Goal: Obtain resource: Obtain resource

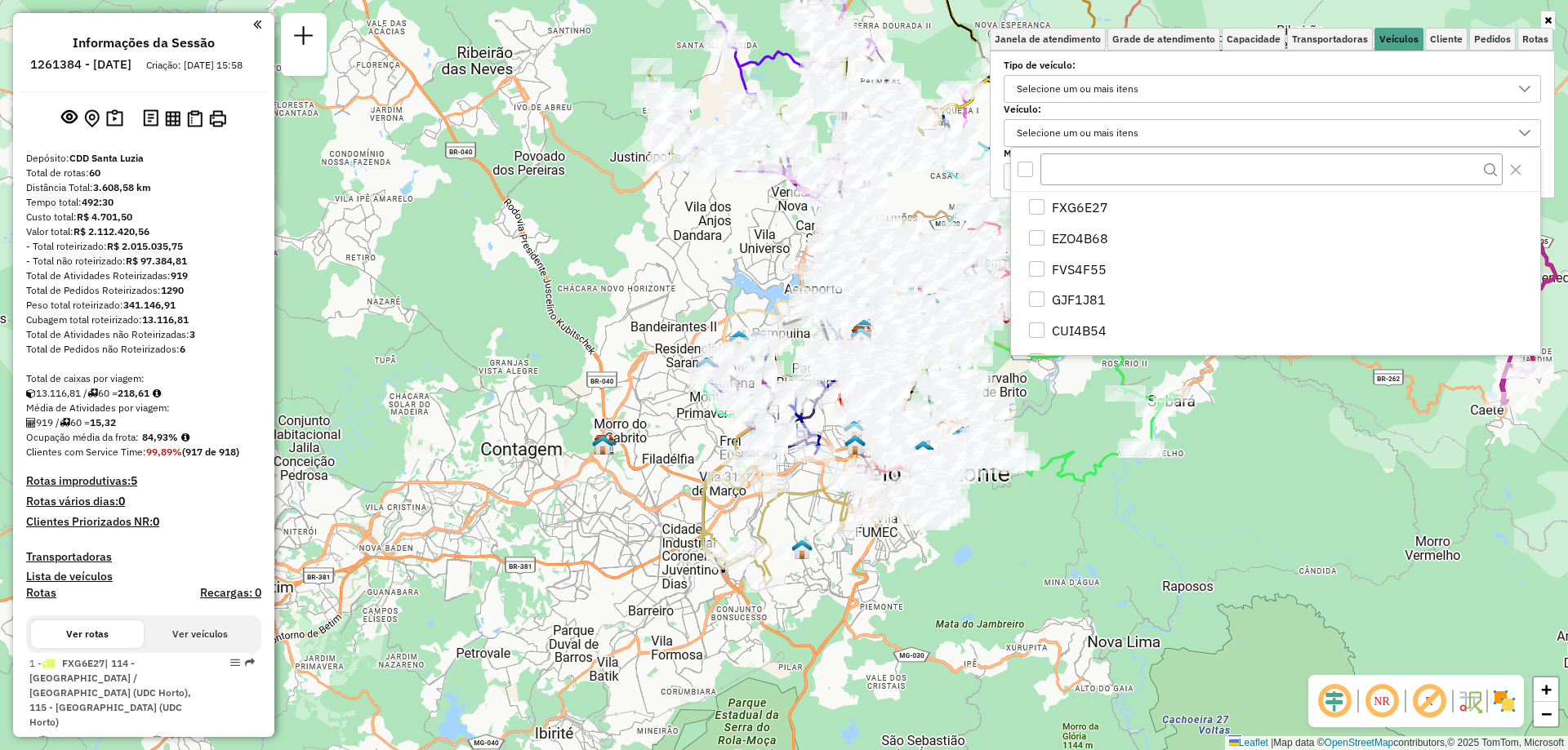
scroll to position [10, 56]
click at [1510, 172] on icon "Close" at bounding box center [1516, 169] width 13 height 13
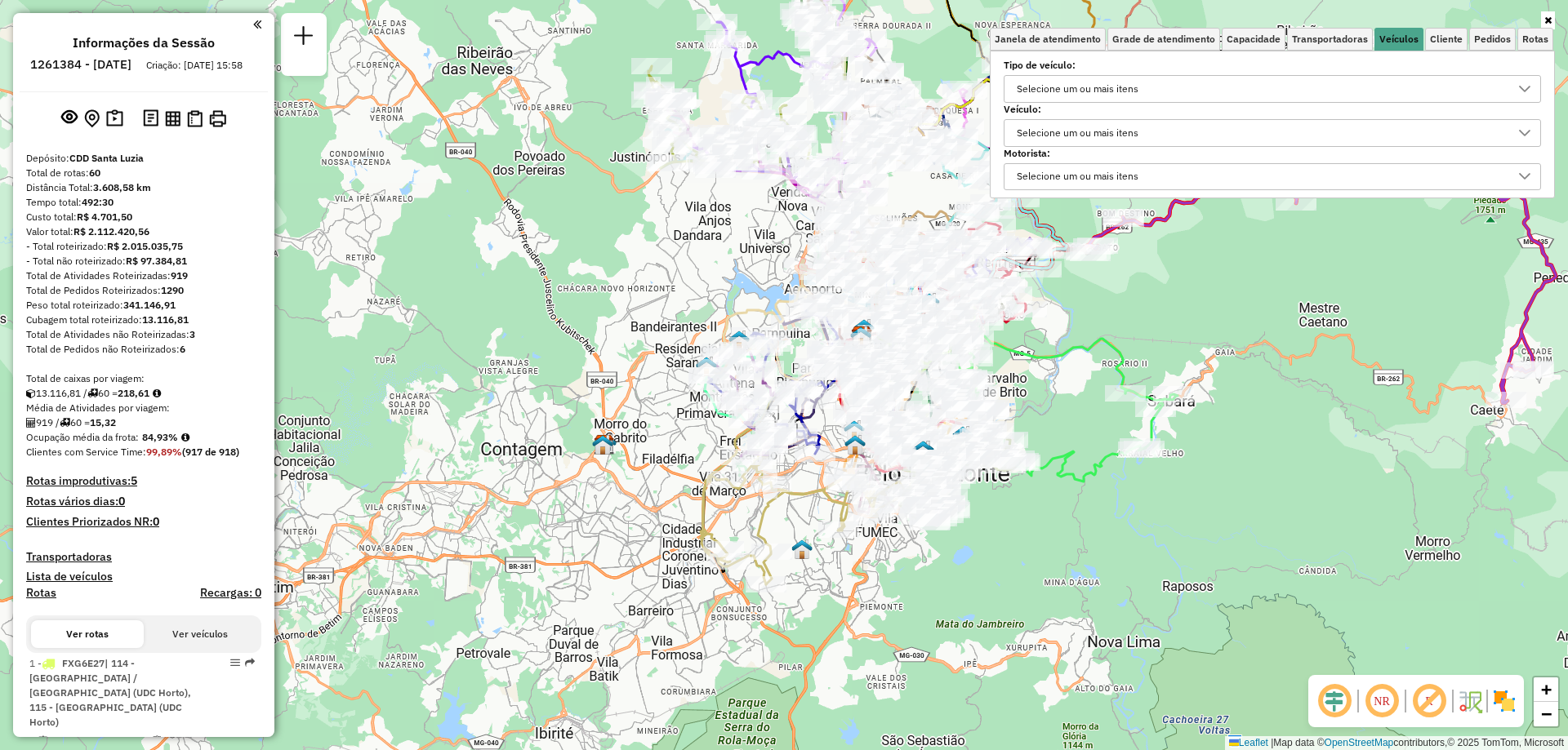
click at [1298, 424] on div "Janela de atendimento Grade de atendimento Capacidade Transportadoras Veículos …" at bounding box center [784, 375] width 1568 height 750
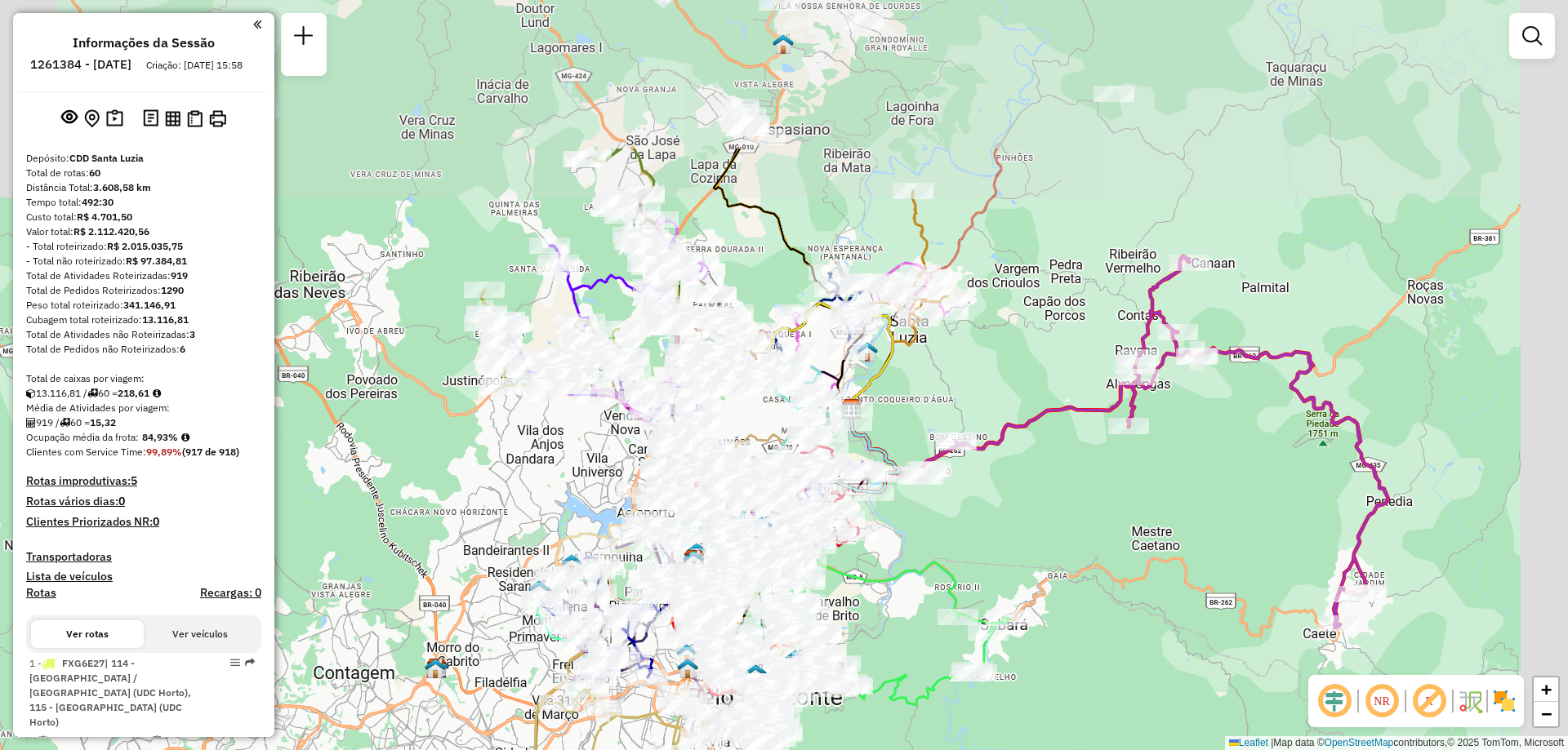
drag, startPoint x: 1241, startPoint y: 383, endPoint x: 1129, endPoint y: 564, distance: 212.8
click at [1129, 564] on div "Janela de atendimento Grade de atendimento Capacidade Transportadoras Veículos …" at bounding box center [784, 375] width 1568 height 750
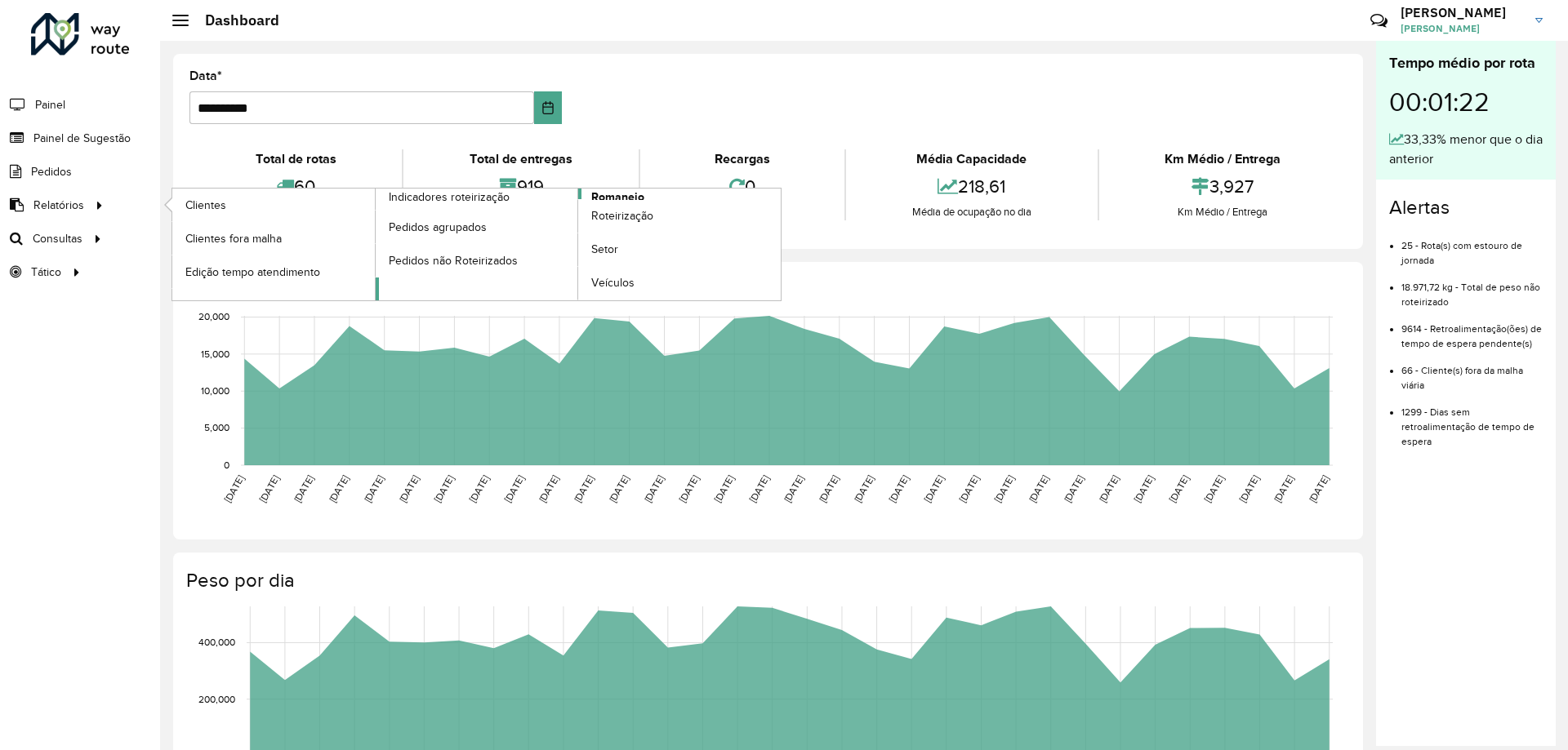
click at [624, 193] on span "Romaneio" at bounding box center [617, 196] width 53 height 17
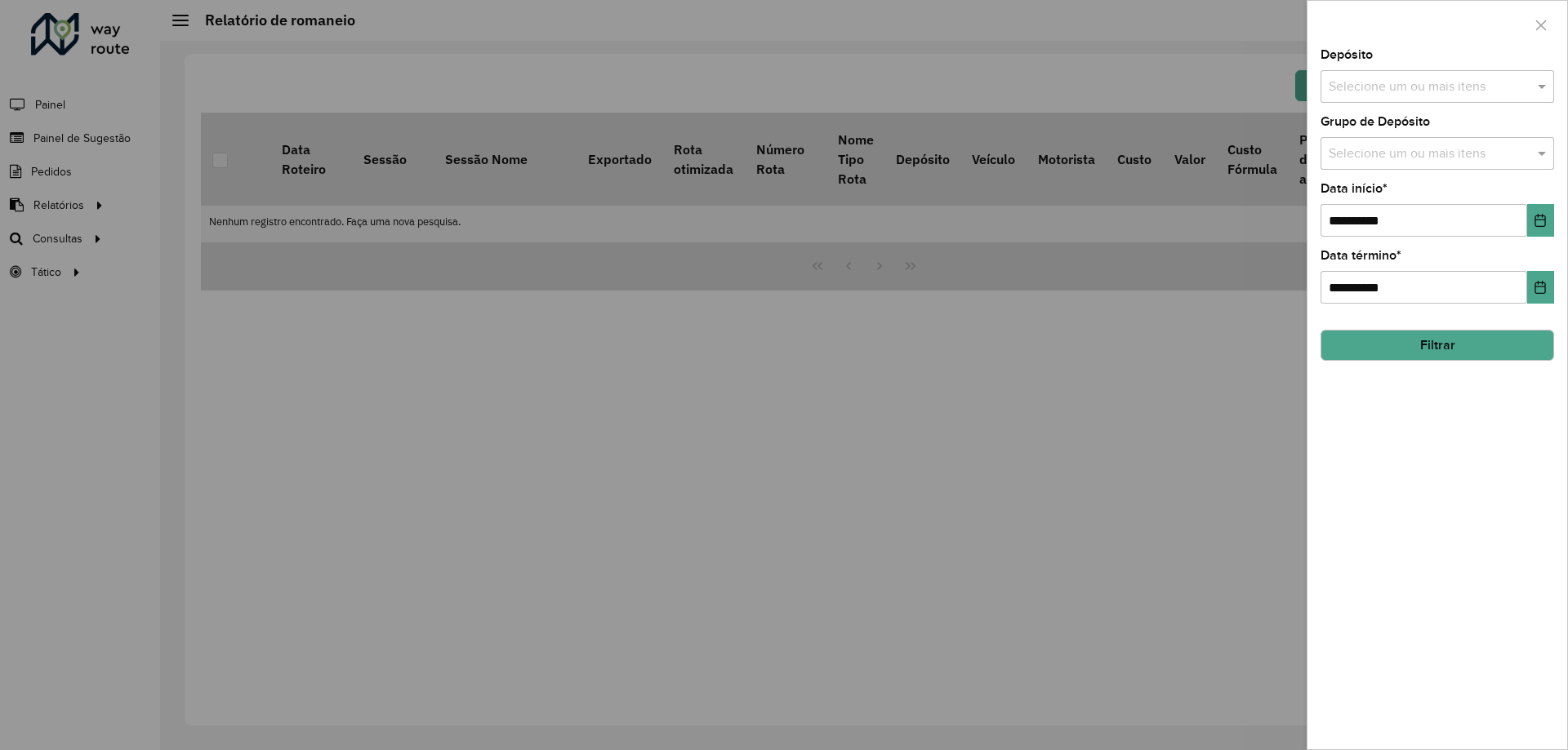
drag, startPoint x: 1479, startPoint y: 81, endPoint x: 1455, endPoint y: 101, distance: 31.2
click at [1478, 81] on input "text" at bounding box center [1429, 88] width 209 height 20
click at [1401, 166] on div "CDD Santa Luzia" at bounding box center [1437, 168] width 232 height 28
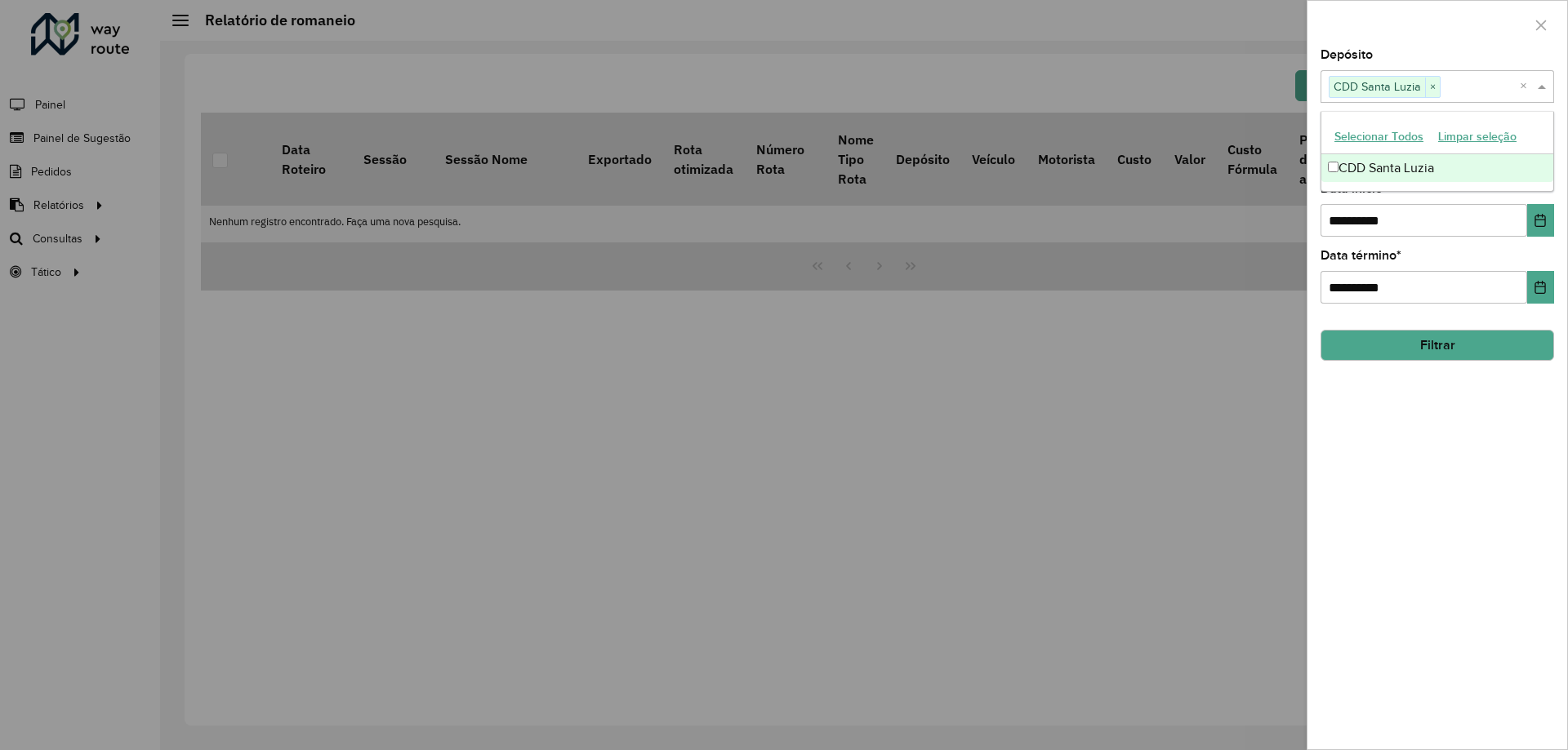
click at [1426, 36] on div at bounding box center [1437, 24] width 260 height 48
click at [1379, 149] on input "text" at bounding box center [1429, 155] width 209 height 20
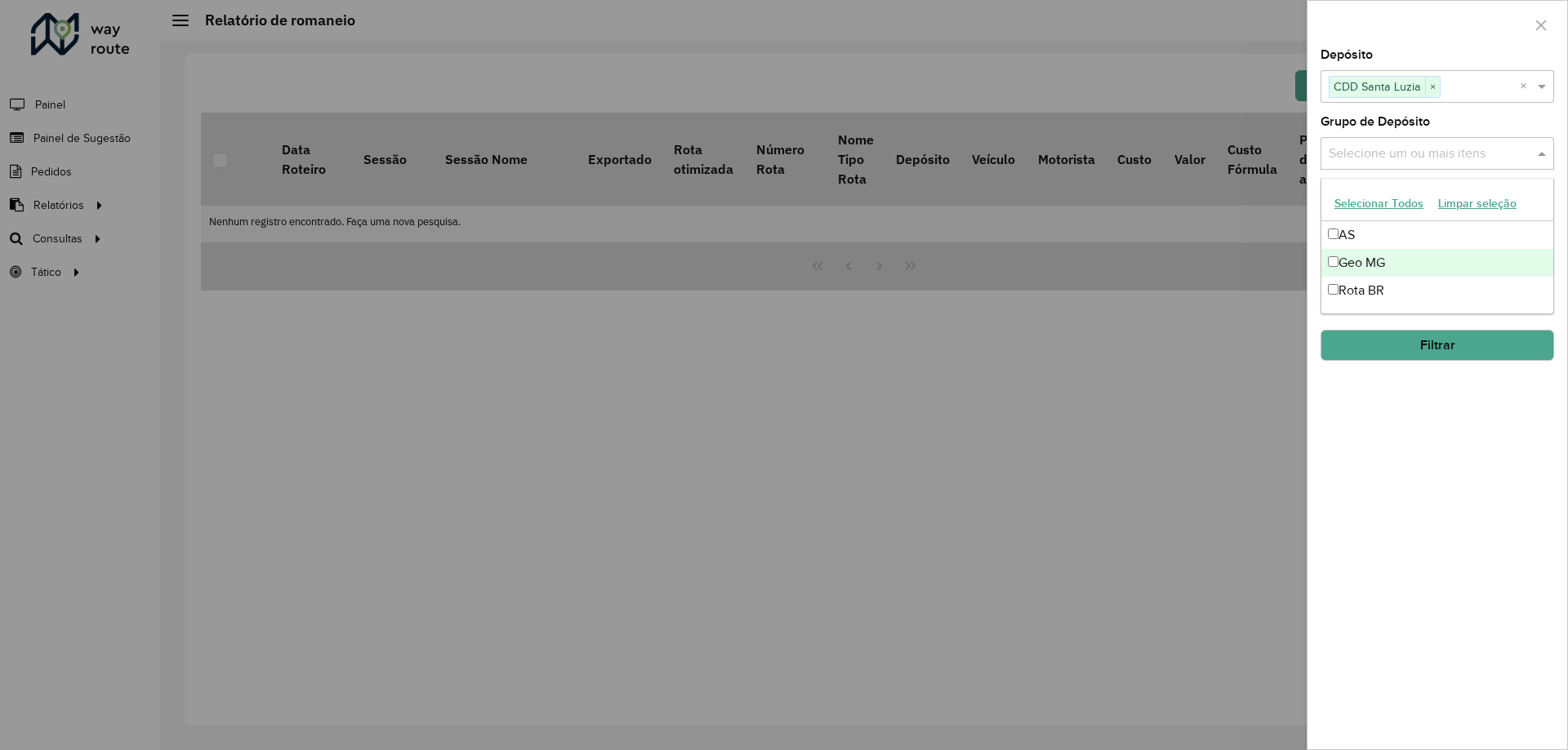
click at [1363, 255] on div "Geo MG" at bounding box center [1437, 262] width 232 height 28
click at [1401, 499] on div "**********" at bounding box center [1437, 399] width 260 height 700
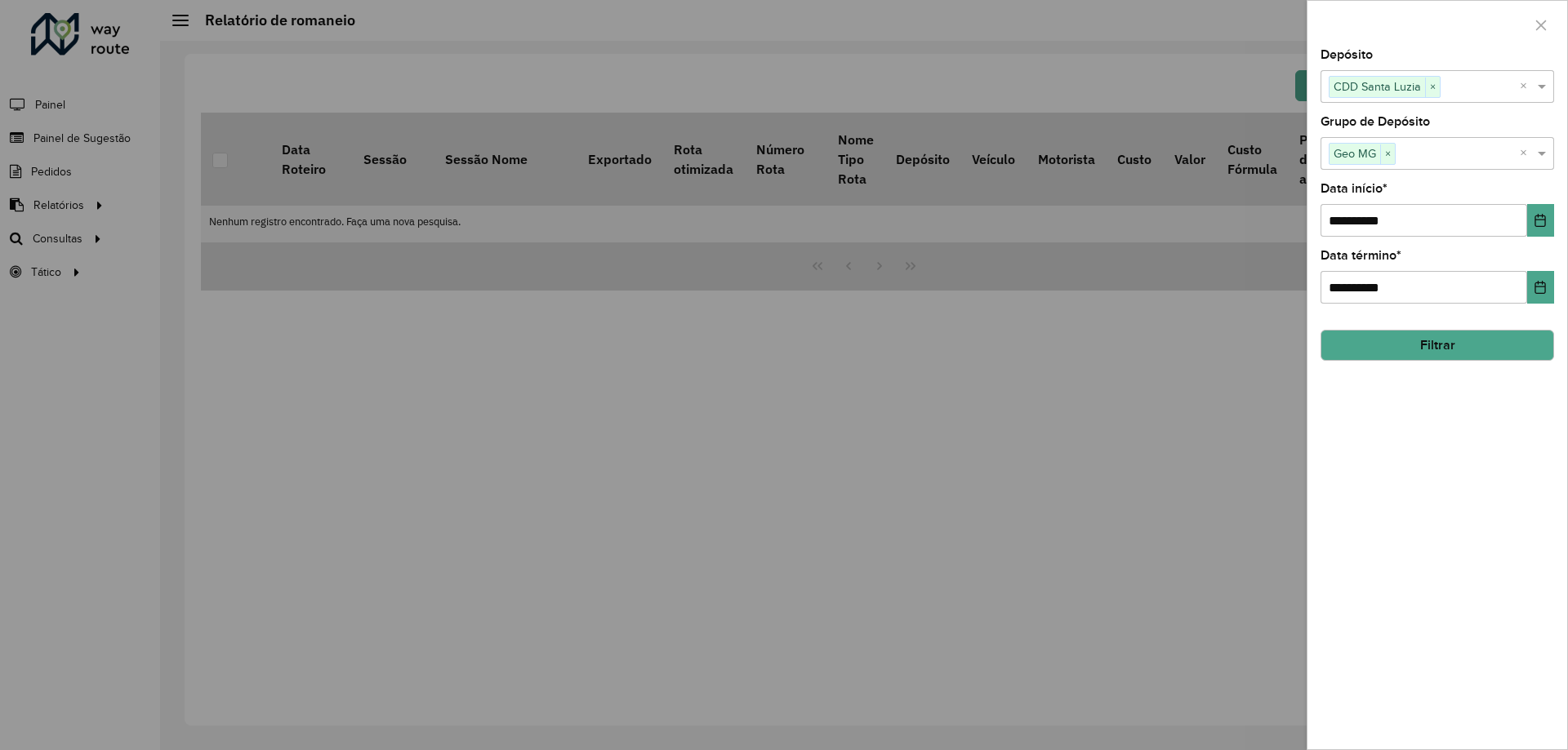
click at [1427, 356] on button "Filtrar" at bounding box center [1437, 346] width 233 height 31
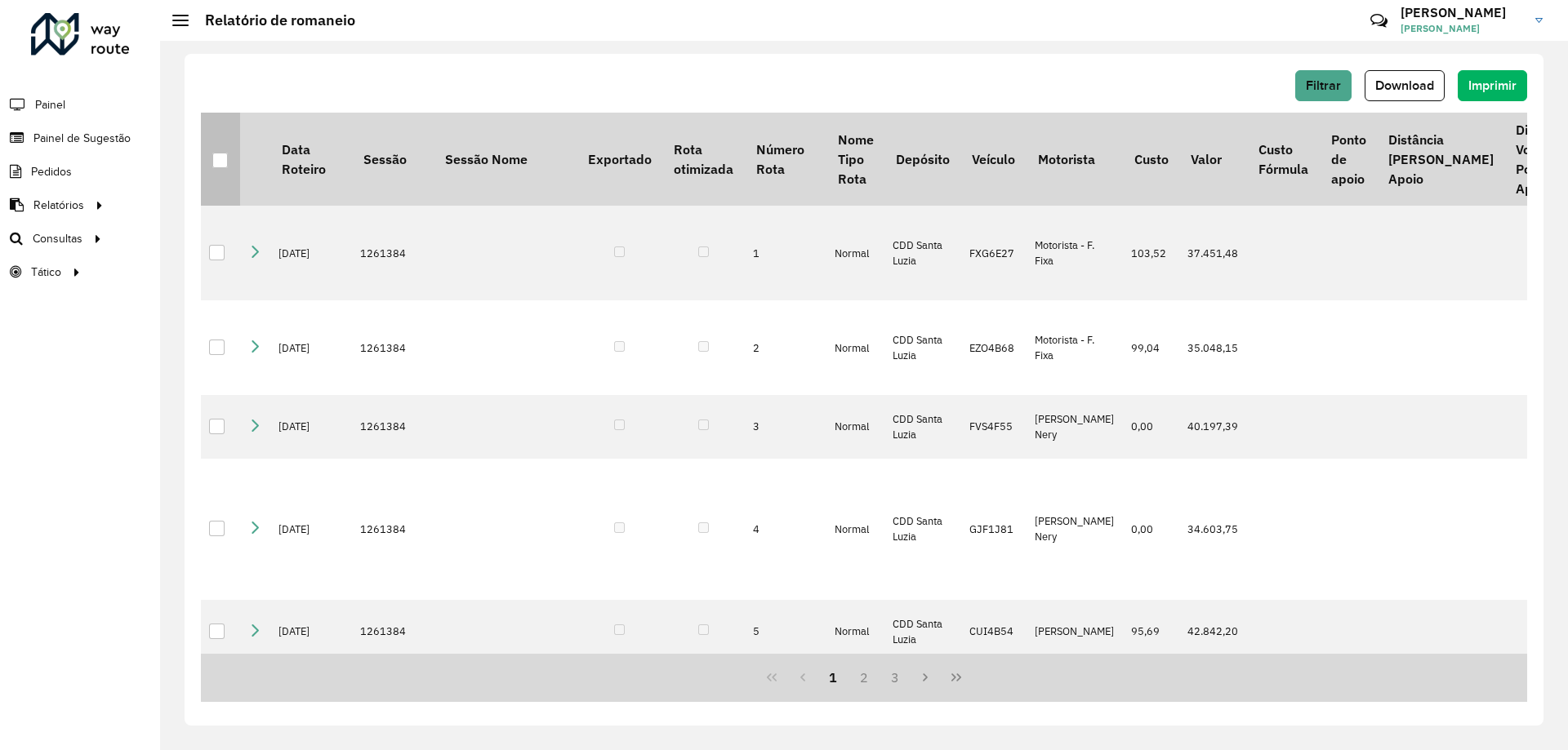
click at [214, 162] on div at bounding box center [220, 160] width 15 height 15
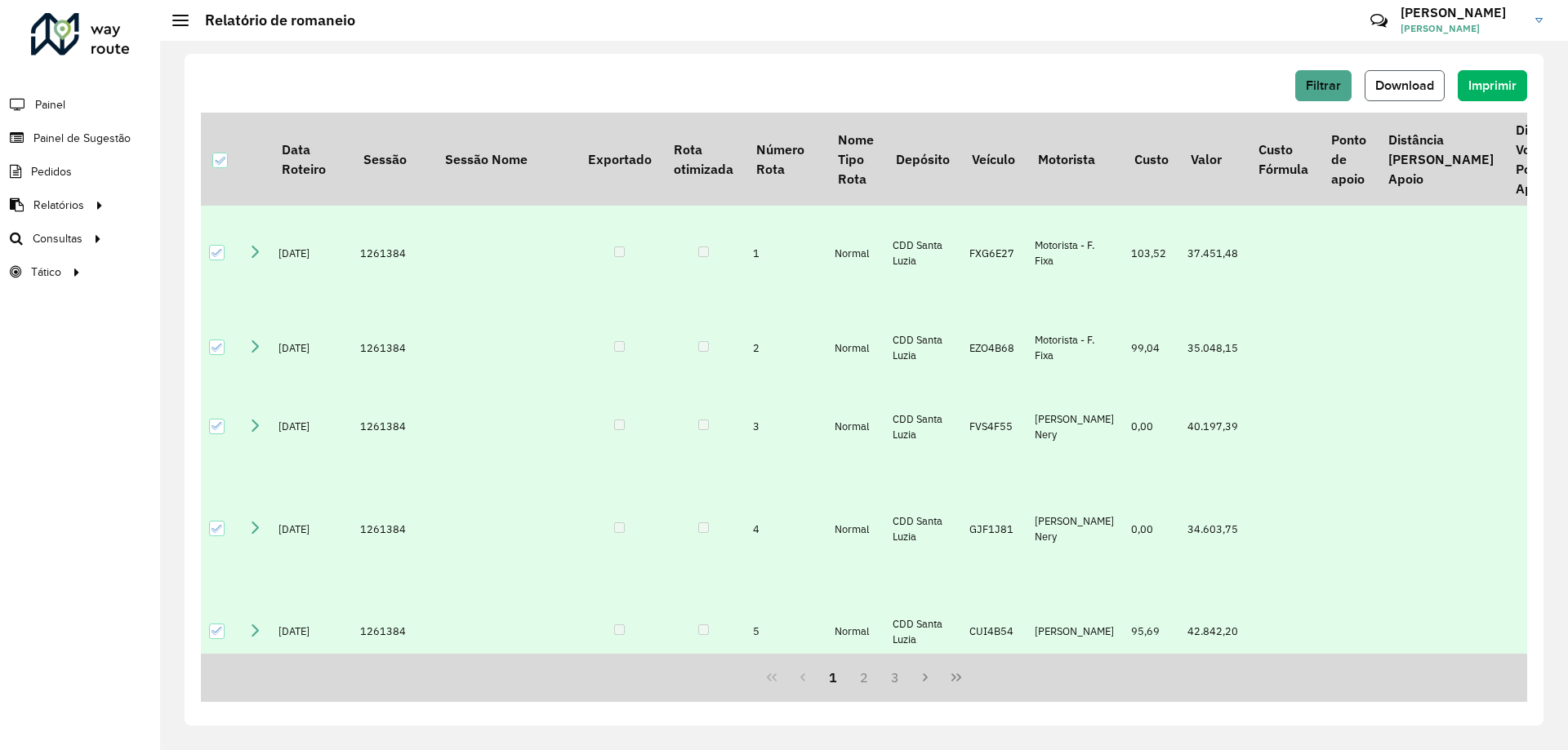
click at [1411, 83] on span "Download" at bounding box center [1404, 85] width 59 height 14
